Goal: Go to known website: Access a specific website the user already knows

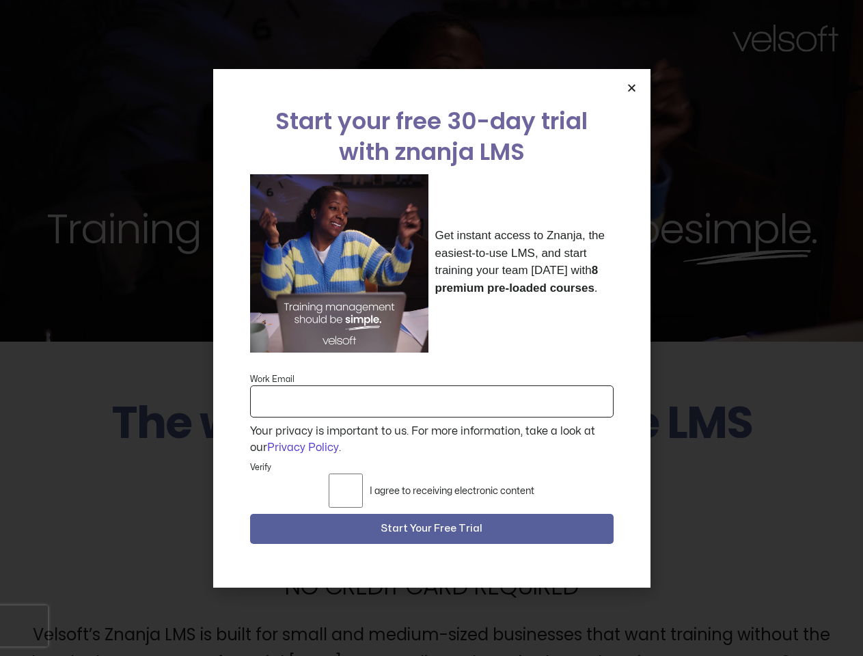
scroll to position [3438, 0]
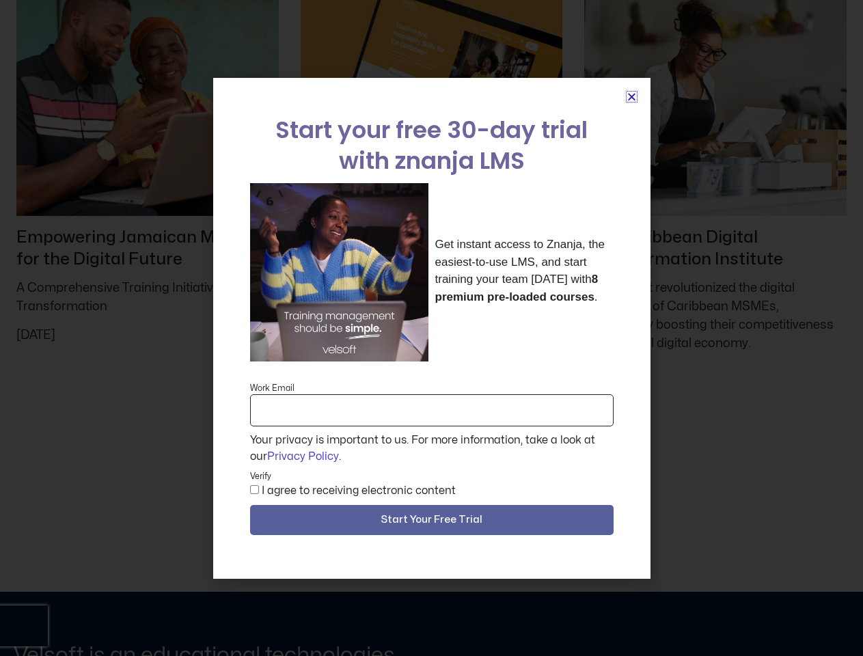
scroll to position [6289, 0]
